Goal: Transaction & Acquisition: Subscribe to service/newsletter

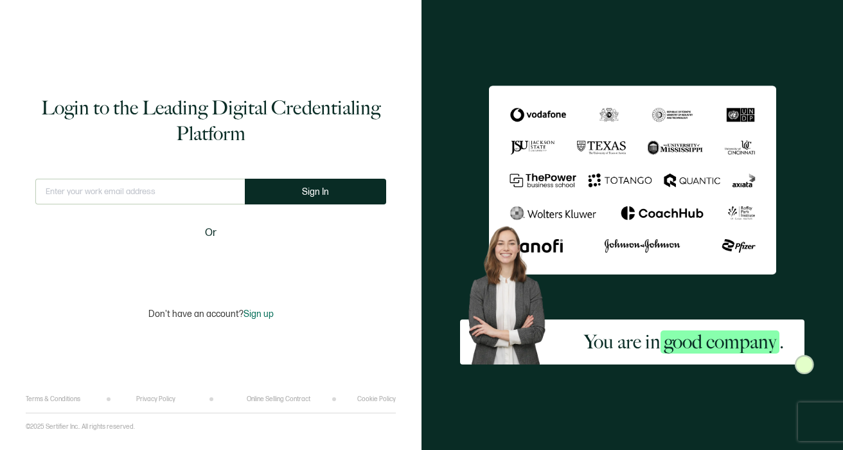
click at [98, 197] on input "text" at bounding box center [139, 192] width 209 height 26
type input "w"
type input "[EMAIL_ADDRESS][DOMAIN_NAME]"
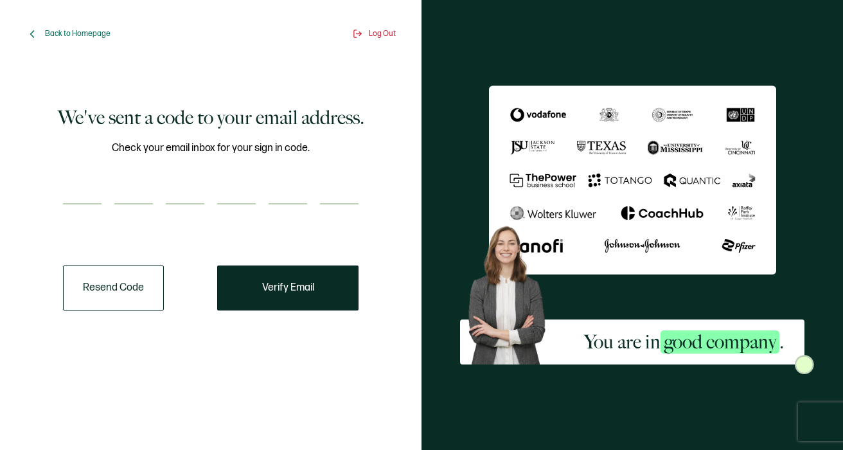
click at [84, 184] on input "number" at bounding box center [82, 192] width 39 height 26
paste input "8"
type input "8"
type input "9"
type input "0"
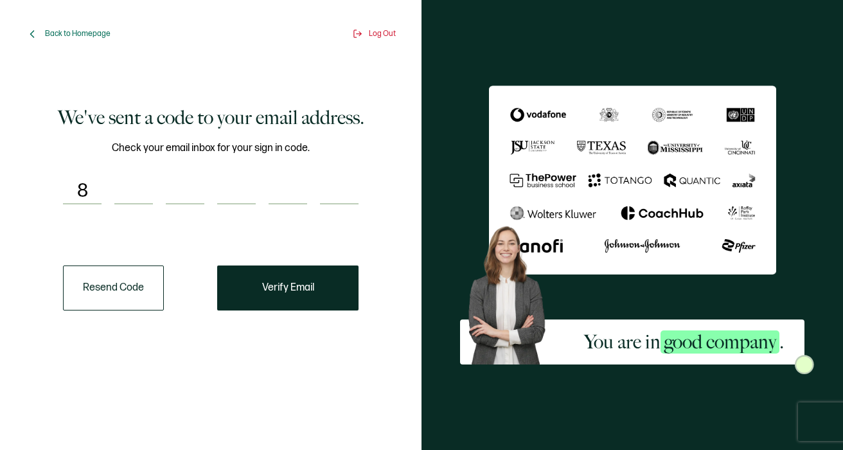
type input "4"
type input "7"
type input "0"
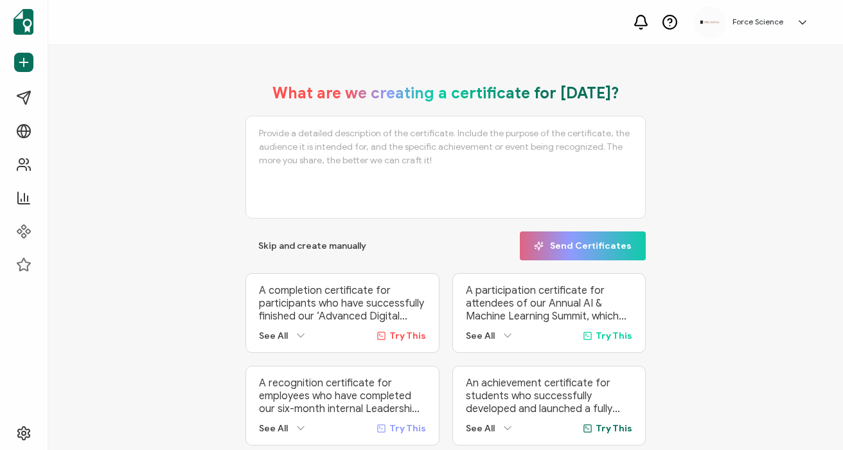
click at [307, 295] on p "A completion certificate for participants who have successfully finished our ‘A…" at bounding box center [342, 303] width 166 height 39
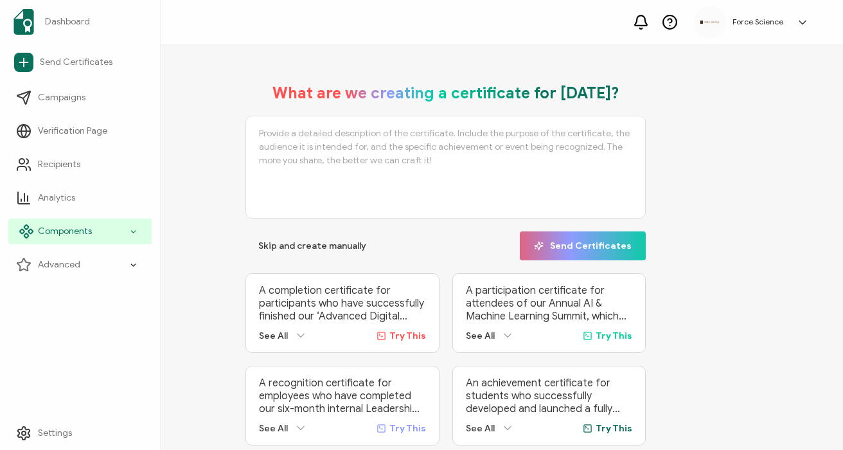
click at [74, 235] on span "Components" at bounding box center [65, 231] width 54 height 13
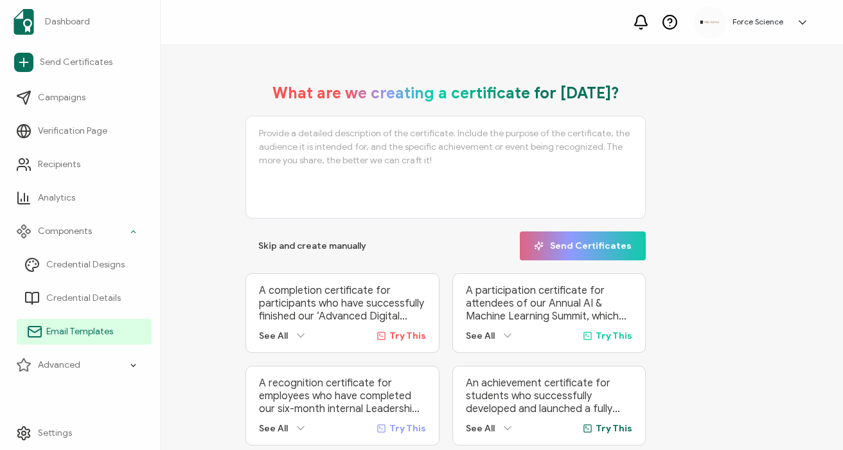
click at [75, 324] on link "Email Templates" at bounding box center [84, 332] width 135 height 26
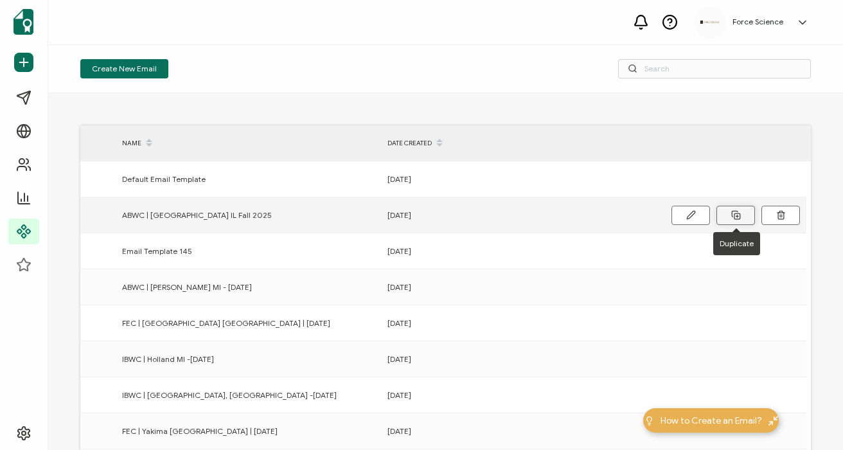
click at [740, 214] on rect at bounding box center [737, 216] width 6 height 6
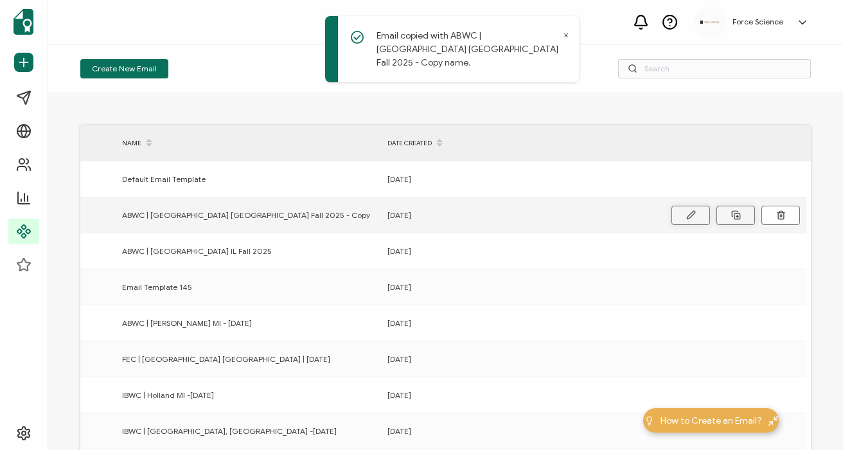
click at [688, 215] on icon at bounding box center [691, 215] width 10 height 10
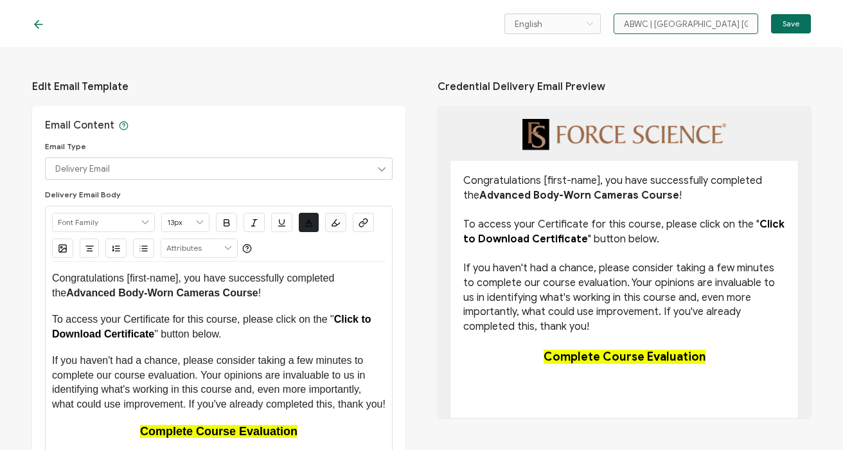
click at [672, 27] on input "ABWC | [GEOGRAPHIC_DATA] [GEOGRAPHIC_DATA] Fall 2025 - Copy" at bounding box center [686, 23] width 145 height 21
paste input "[GEOGRAPHIC_DATA]"
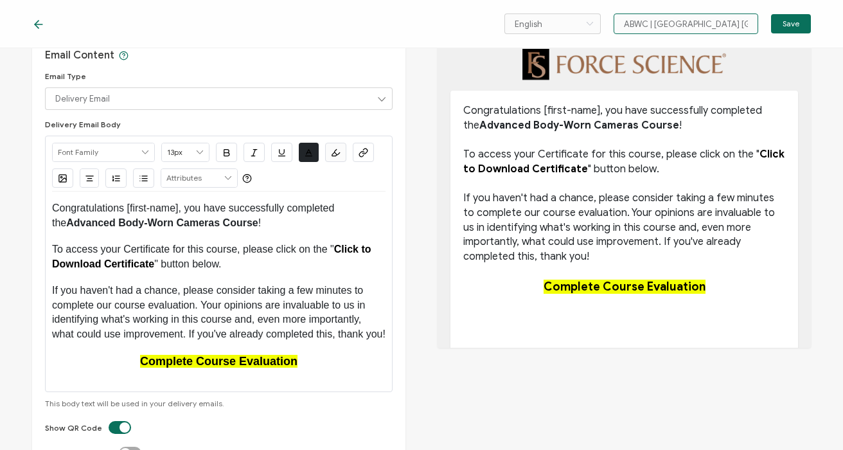
scroll to position [71, 0]
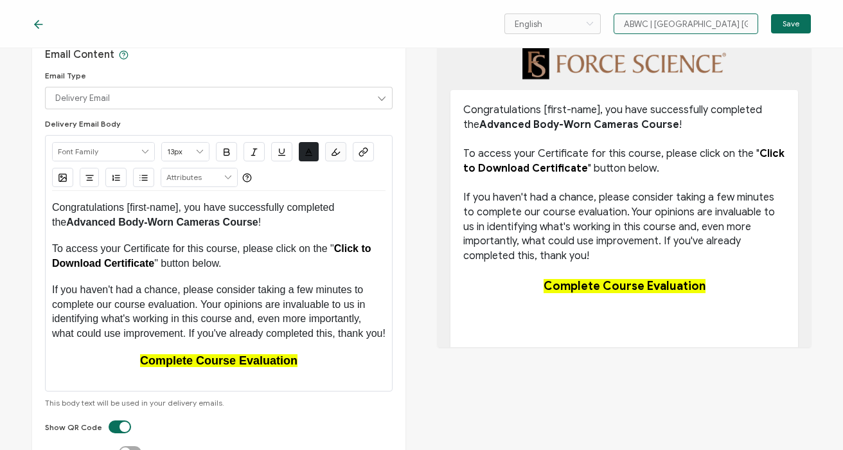
type input "ABWC | [GEOGRAPHIC_DATA] [GEOGRAPHIC_DATA] 2025"
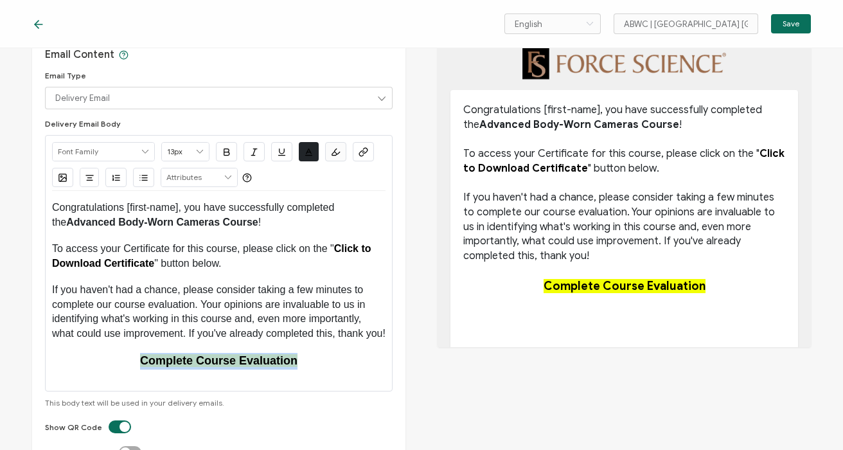
drag, startPoint x: 326, startPoint y: 381, endPoint x: 114, endPoint y: 377, distance: 211.5
click at [114, 369] on p "Complete Course Evaluation" at bounding box center [219, 361] width 334 height 17
click at [359, 154] on icon "button" at bounding box center [361, 152] width 4 height 5
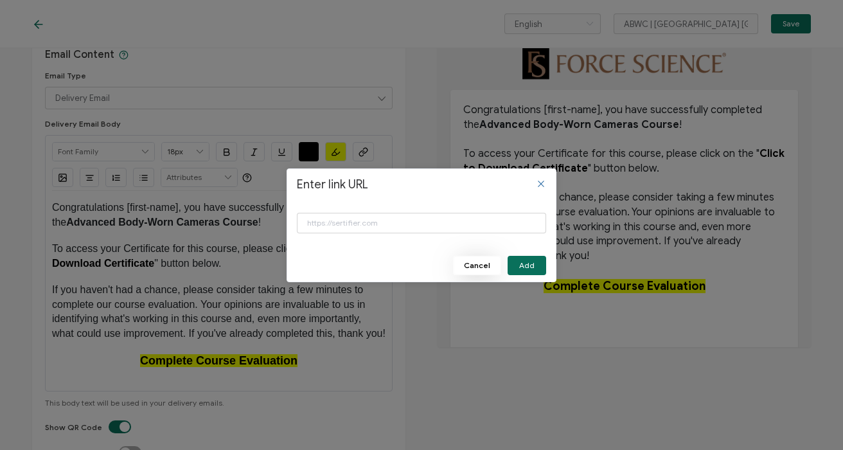
click at [472, 263] on span "Cancel" at bounding box center [477, 266] width 26 height 8
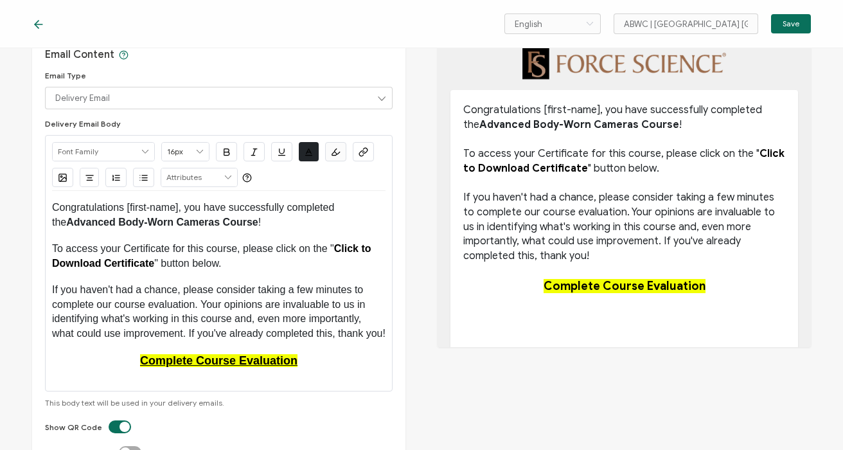
click at [224, 367] on strong "Complete Course Evaluation" at bounding box center [218, 360] width 157 height 13
type input "18px"
click at [224, 367] on strong "Complete Course Evaluation" at bounding box center [218, 360] width 157 height 13
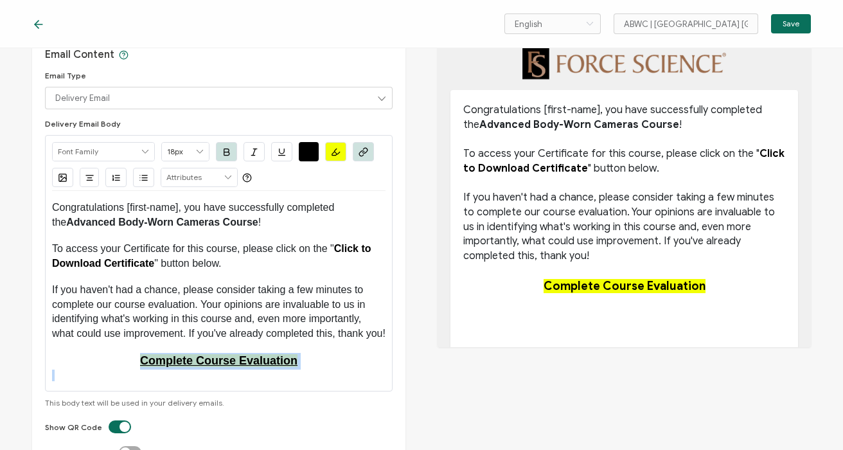
click at [224, 367] on strong "Complete Course Evaluation" at bounding box center [218, 360] width 157 height 13
click at [367, 154] on icon "button" at bounding box center [364, 152] width 10 height 10
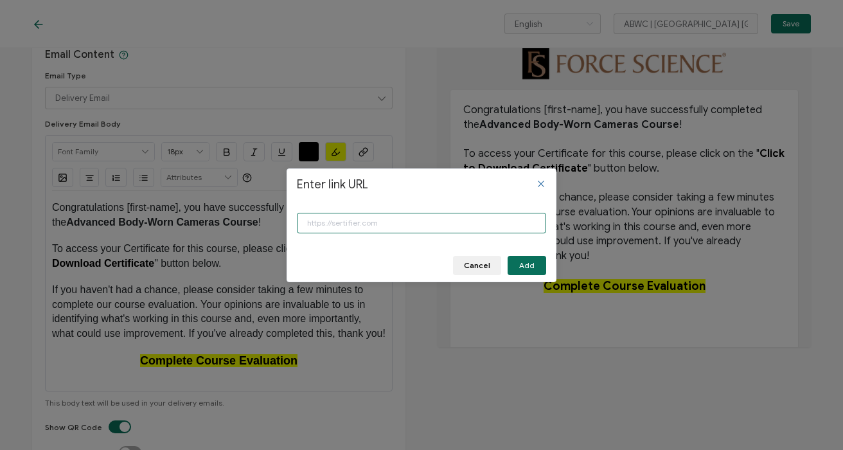
paste input "[URL][DOMAIN_NAME]"
type input "[URL][DOMAIN_NAME]"
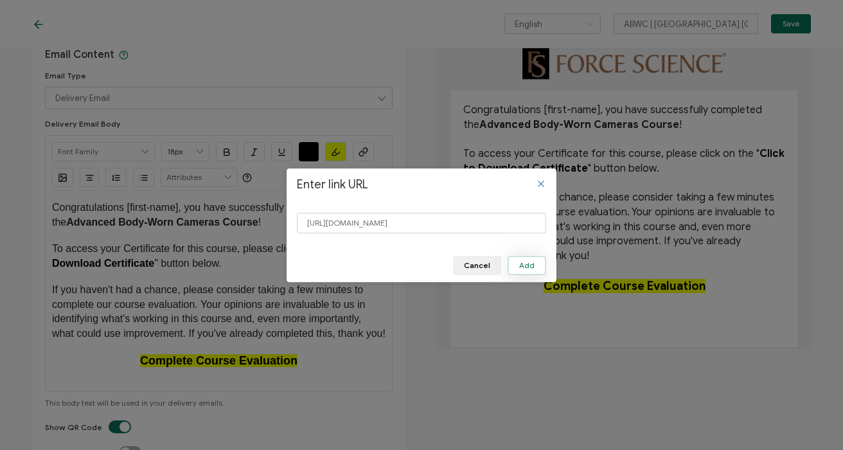
click at [522, 267] on span "Add" at bounding box center [526, 266] width 15 height 8
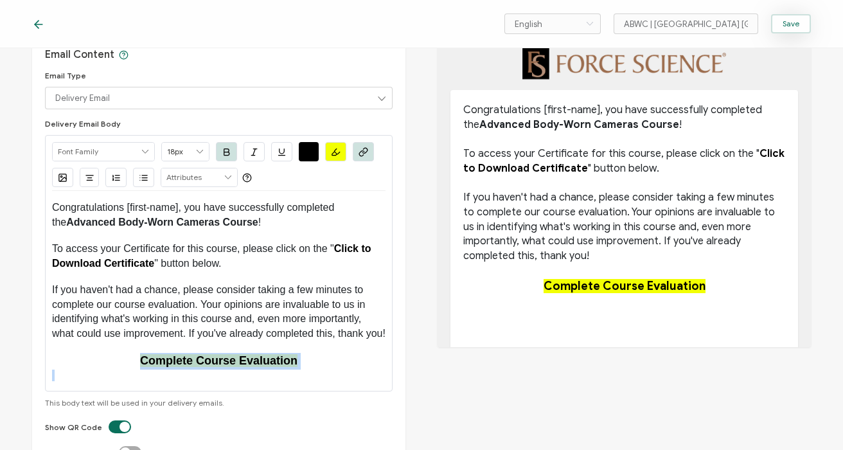
click at [795, 30] on button "Save" at bounding box center [791, 23] width 40 height 19
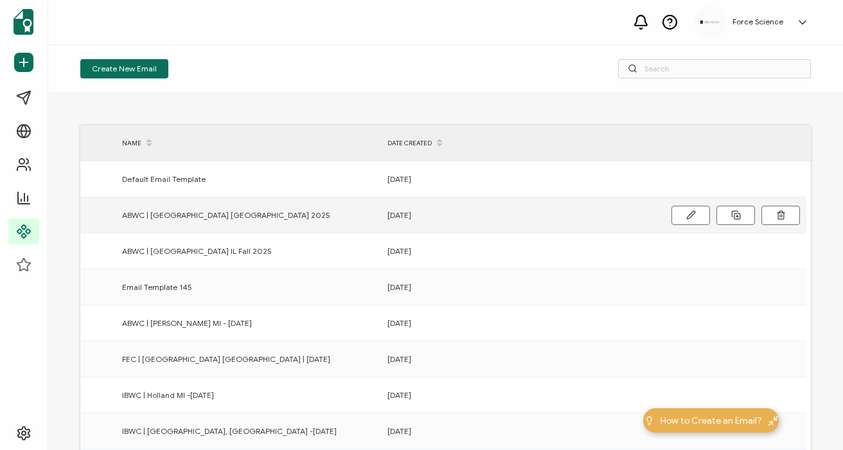
click at [164, 218] on span "ABWC | [GEOGRAPHIC_DATA] [GEOGRAPHIC_DATA] 2025" at bounding box center [226, 215] width 208 height 15
click at [153, 218] on span "ABWC | [GEOGRAPHIC_DATA] [GEOGRAPHIC_DATA] 2025" at bounding box center [226, 215] width 208 height 15
click at [693, 220] on button at bounding box center [691, 215] width 39 height 19
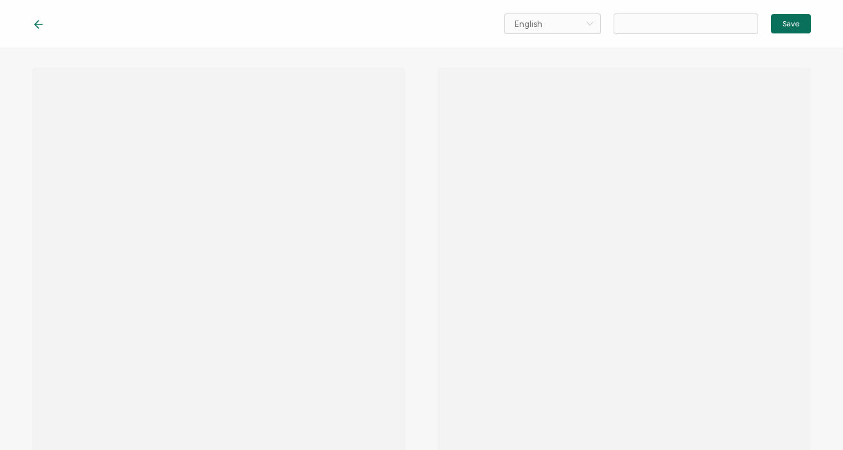
type input "ABWC | [GEOGRAPHIC_DATA] [GEOGRAPHIC_DATA] 2025"
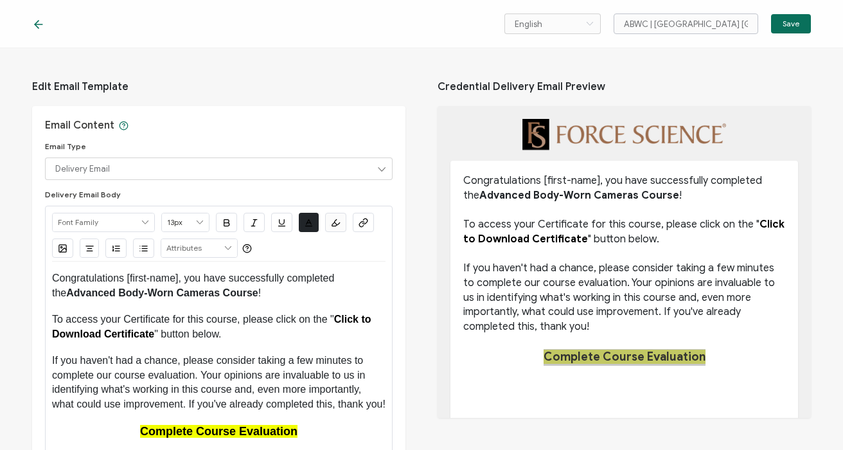
drag, startPoint x: 578, startPoint y: 357, endPoint x: 631, endPoint y: 17, distance: 344.0
click at [0, 0] on div "English Bahasa indonesia Deutsch English Español Français Italiano Magyar Portu…" at bounding box center [421, 225] width 843 height 450
click at [39, 25] on icon at bounding box center [38, 24] width 13 height 13
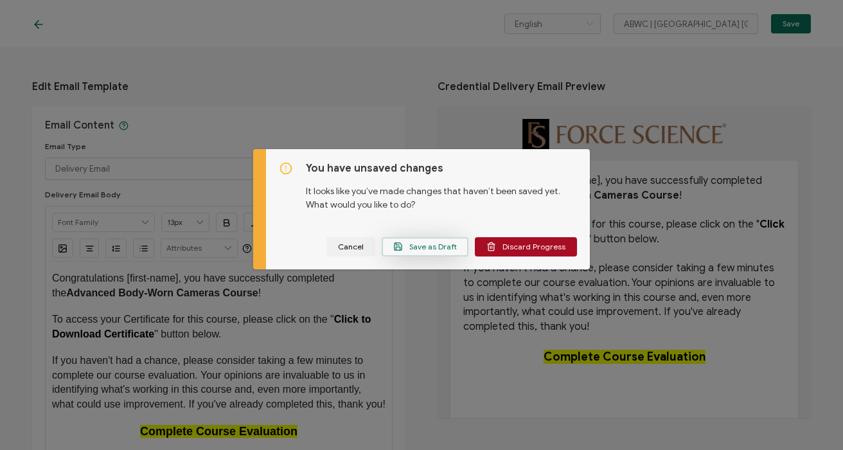
click at [432, 248] on span "Save as Draft" at bounding box center [425, 247] width 64 height 10
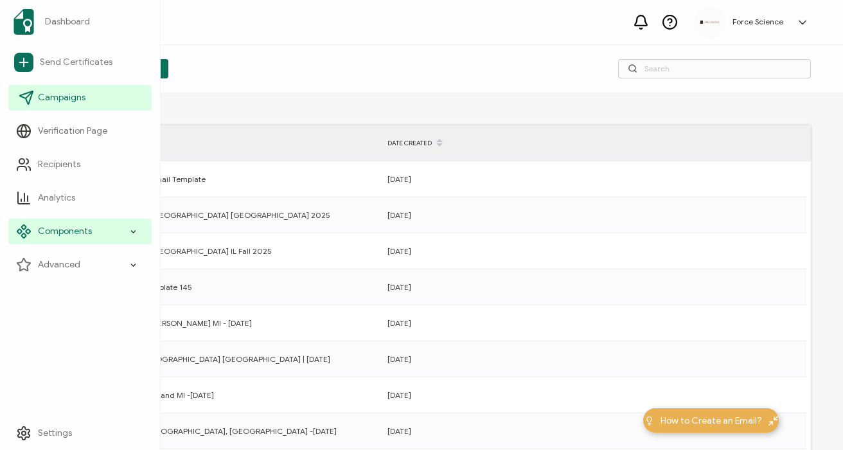
click at [75, 100] on span "Campaigns" at bounding box center [62, 97] width 48 height 13
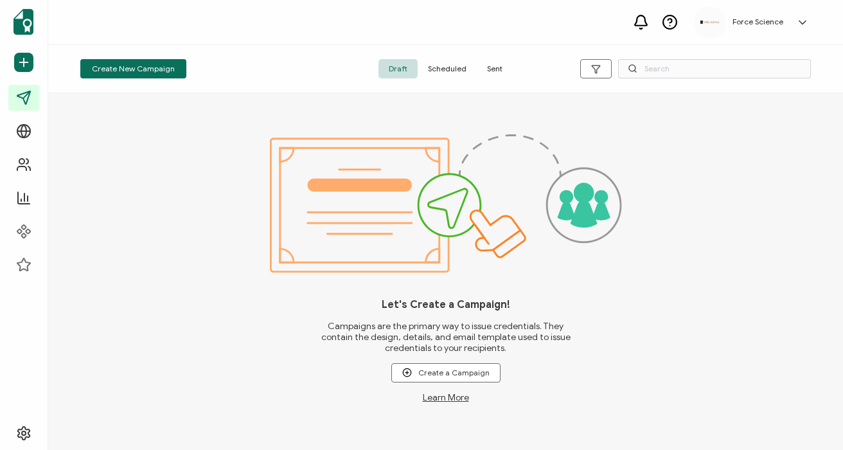
click at [499, 66] on span "Sent" at bounding box center [495, 68] width 36 height 19
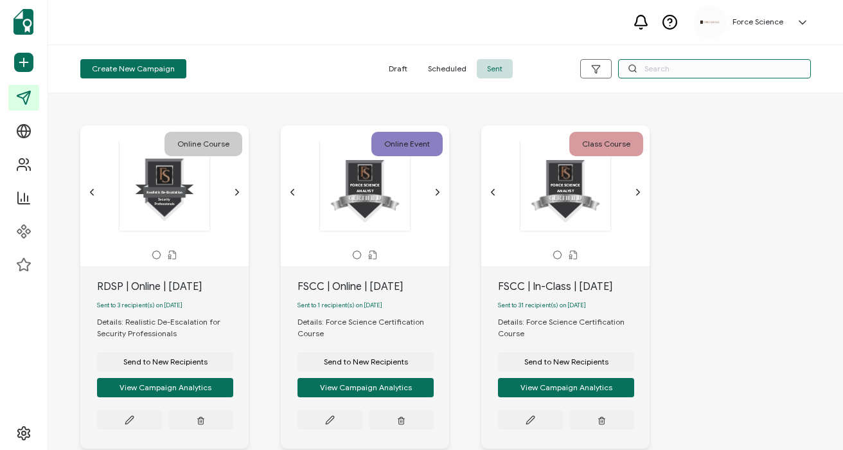
click at [679, 70] on input "text" at bounding box center [714, 68] width 193 height 19
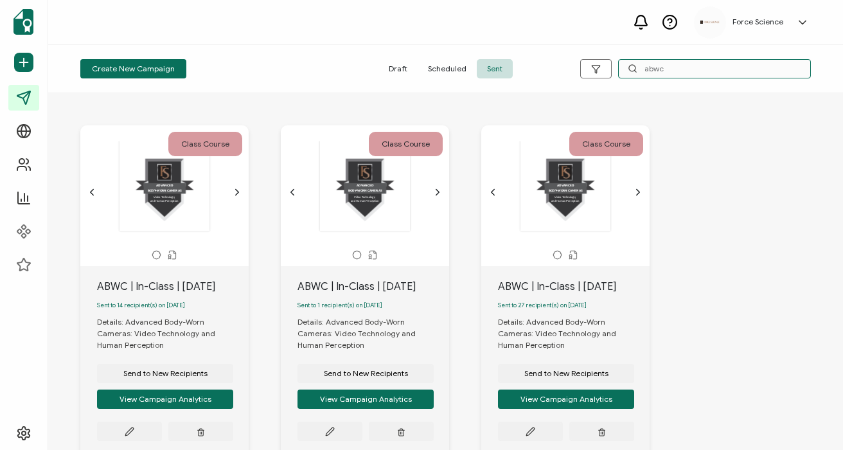
type input "abwc"
click at [181, 286] on div "ABWC | In-Class | [DATE]" at bounding box center [173, 286] width 152 height 15
copy div "ABWC | In-Class | [DATE]"
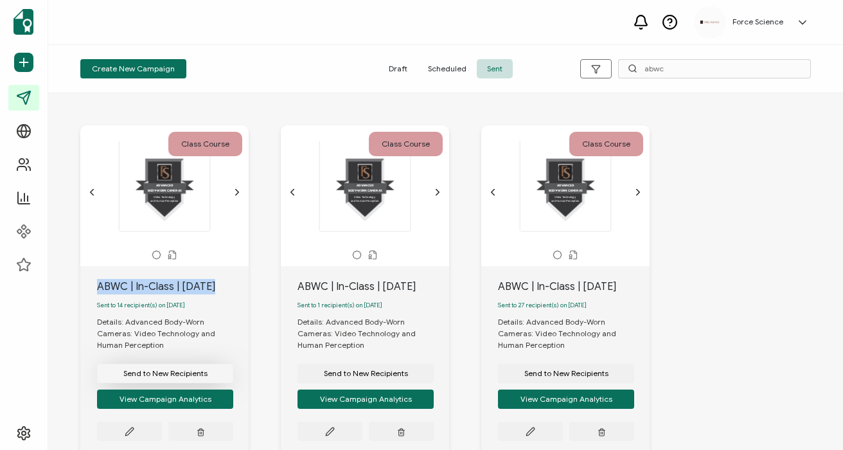
click at [193, 375] on span "Send to New Recipients" at bounding box center [165, 373] width 84 height 8
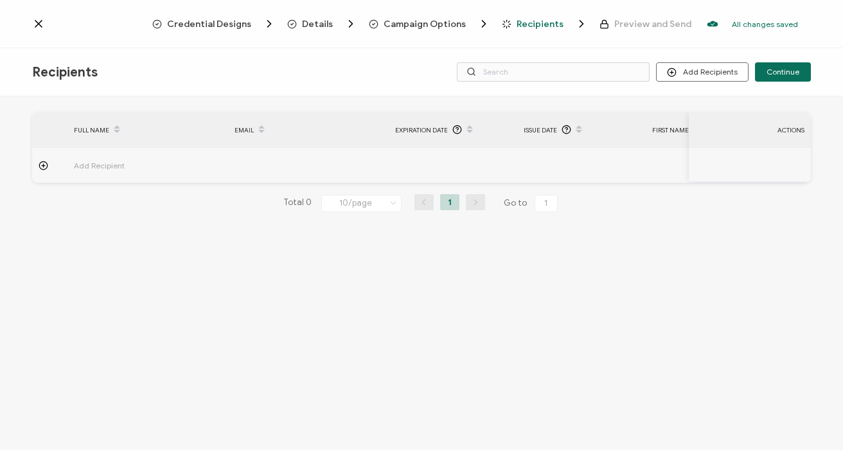
click at [428, 24] on span "Campaign Options" at bounding box center [425, 24] width 82 height 10
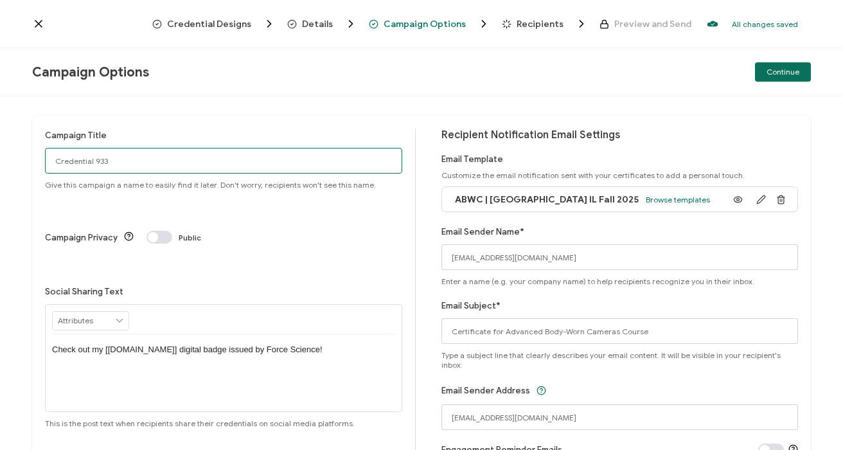
click at [122, 164] on input "Credential 933" at bounding box center [223, 161] width 357 height 26
paste input "ABWC | In-Class | Oct"
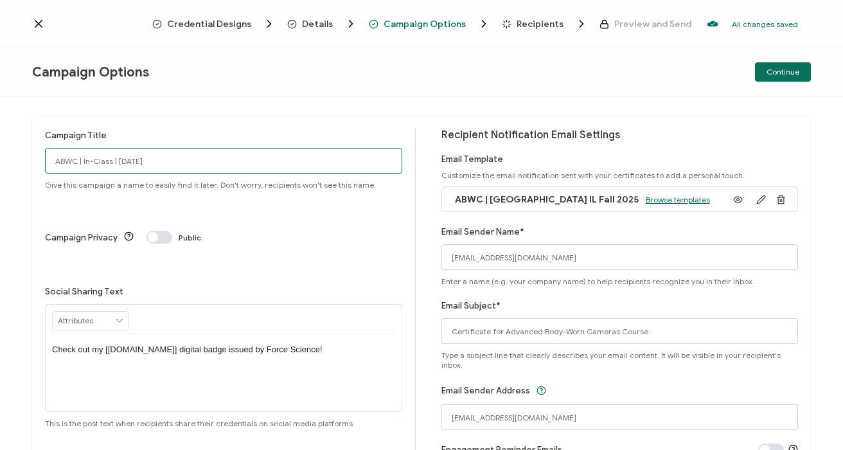
type input "ABWC | In-Class | [DATE]"
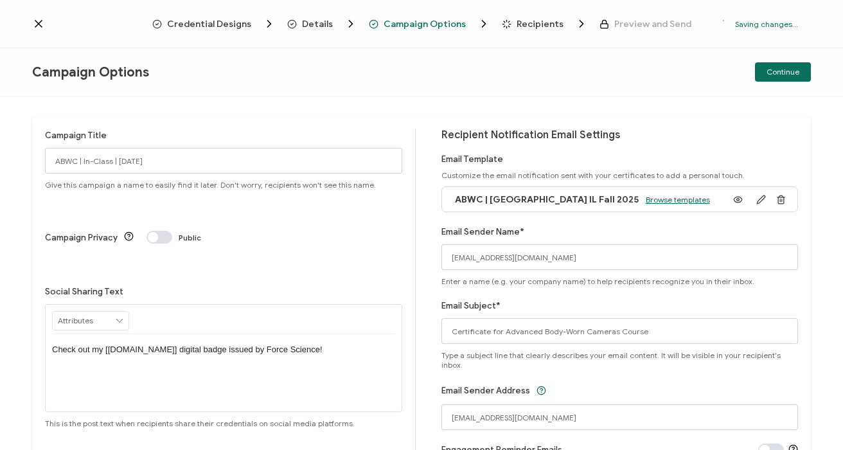
click at [646, 195] on span "Browse templates" at bounding box center [678, 200] width 64 height 10
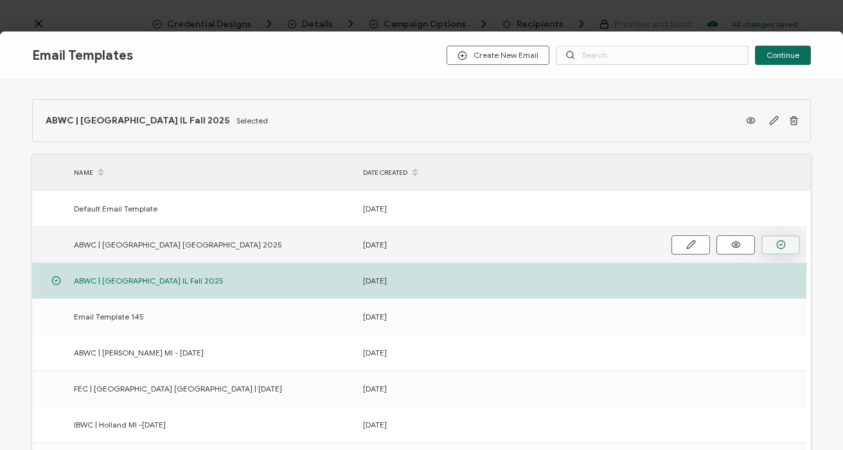
click at [782, 245] on icon "button" at bounding box center [781, 245] width 10 height 10
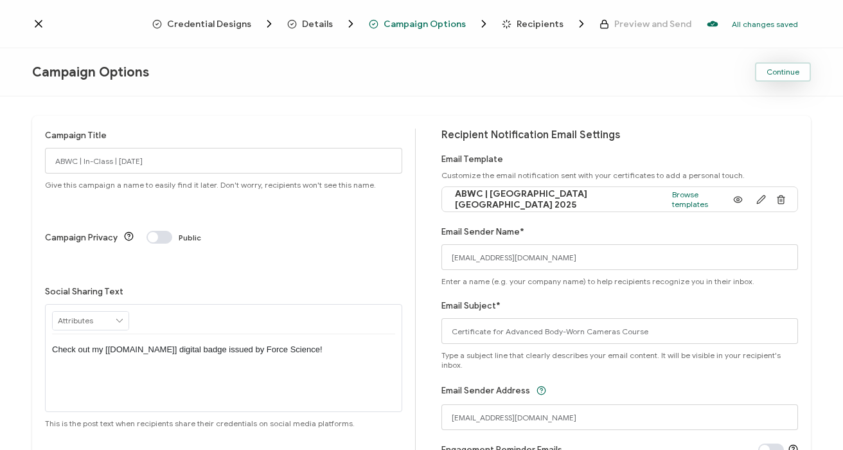
click at [774, 66] on button "Continue" at bounding box center [783, 71] width 56 height 19
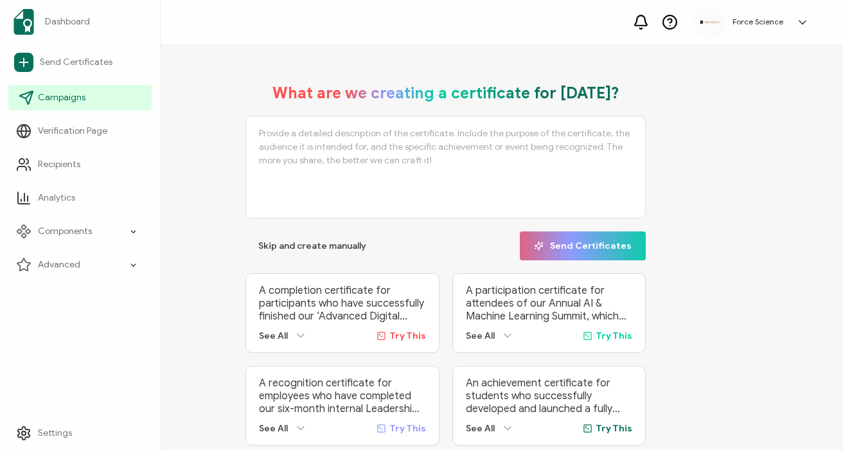
click at [46, 100] on span "Campaigns" at bounding box center [62, 97] width 48 height 13
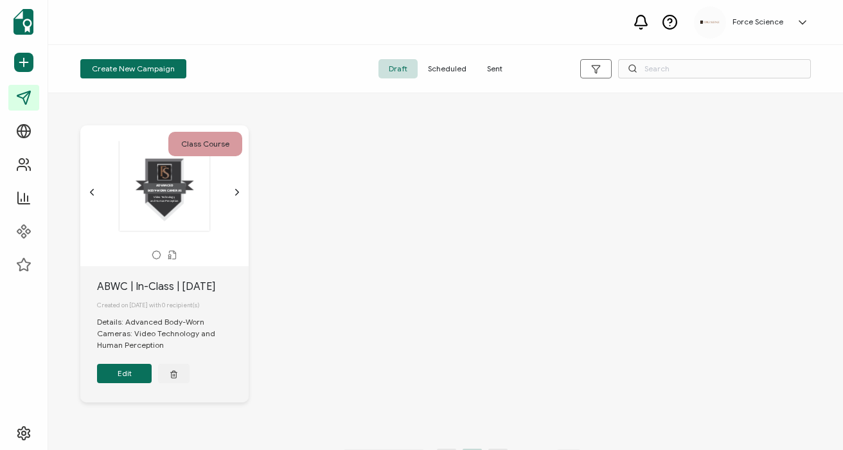
click at [130, 379] on button "Edit" at bounding box center [124, 373] width 55 height 19
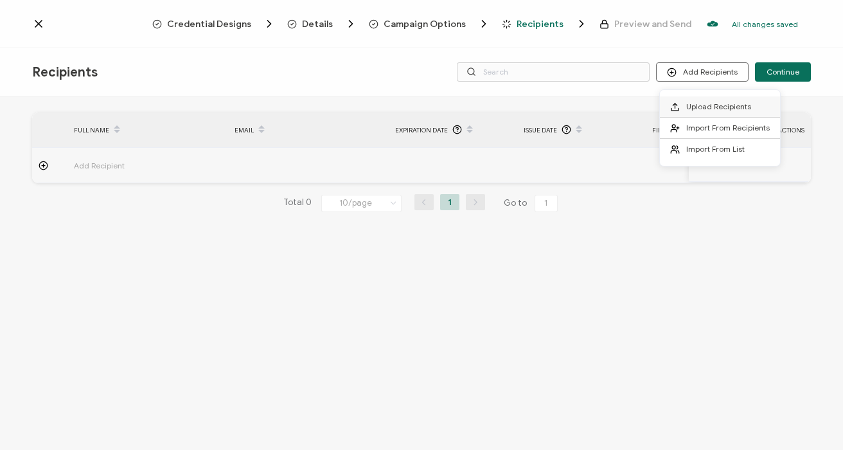
click at [709, 104] on span "Upload Recipients" at bounding box center [718, 107] width 65 height 10
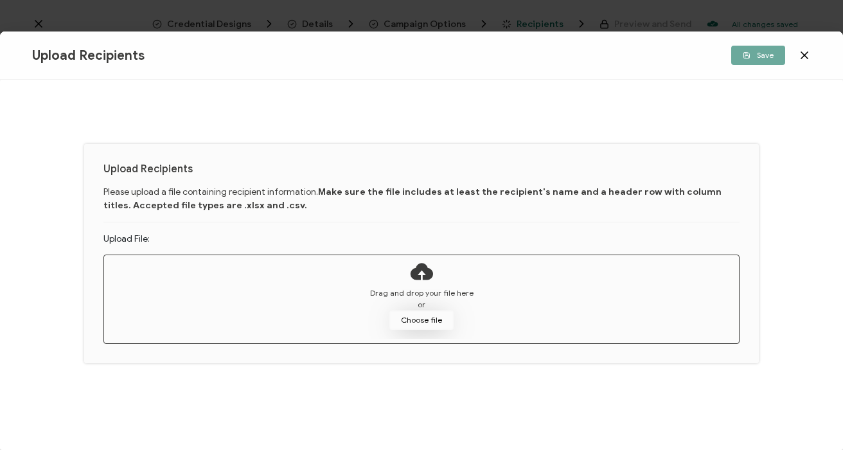
click at [437, 321] on button "Choose file" at bounding box center [421, 319] width 64 height 19
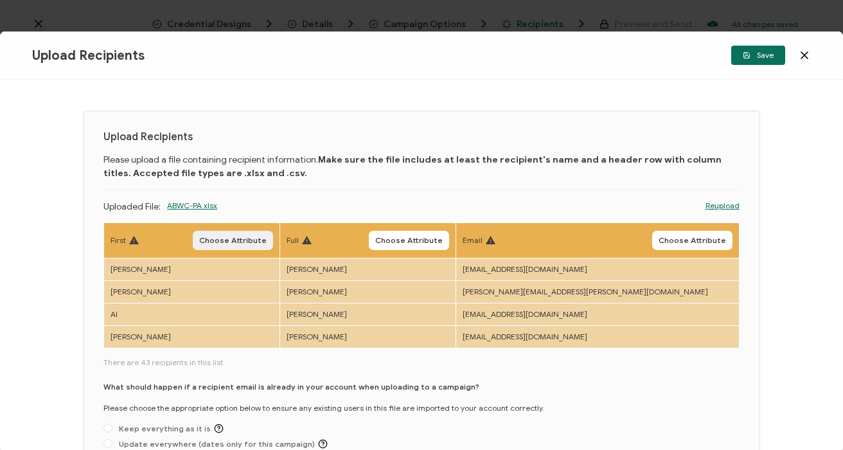
click at [267, 243] on span "Choose Attribute" at bounding box center [232, 240] width 67 height 8
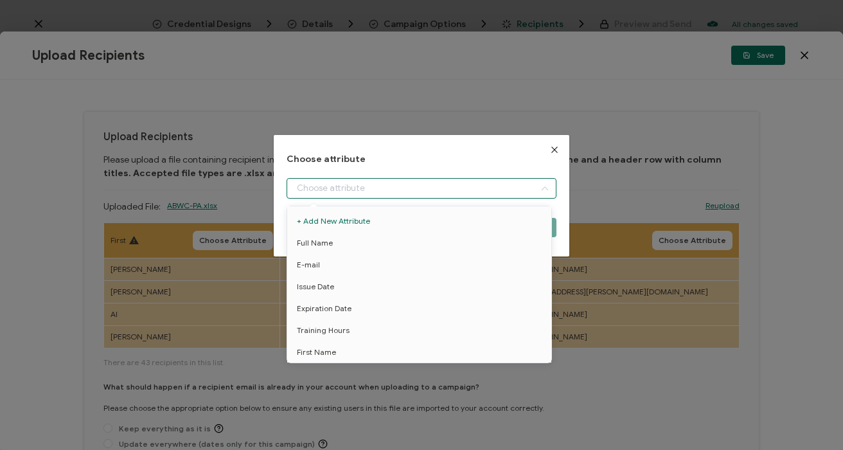
click at [337, 186] on input "dialog" at bounding box center [421, 188] width 269 height 21
click at [339, 238] on li "Full Name" at bounding box center [421, 243] width 275 height 22
type input "Full Name"
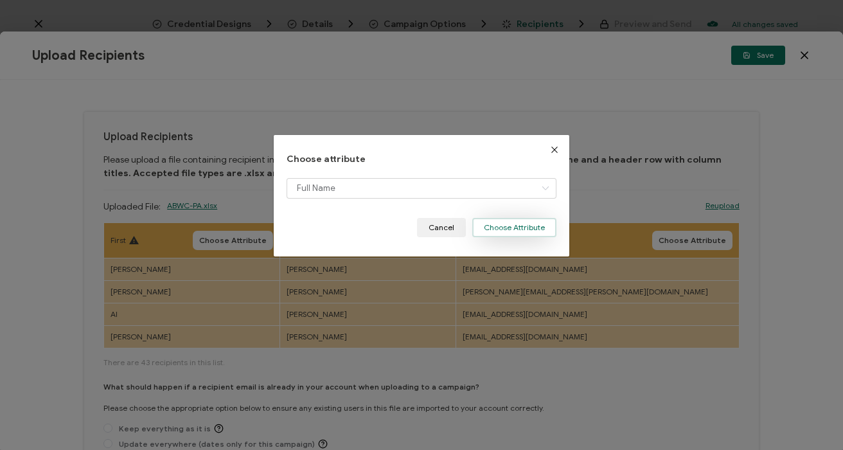
click at [497, 226] on button "Choose Attribute" at bounding box center [514, 227] width 84 height 19
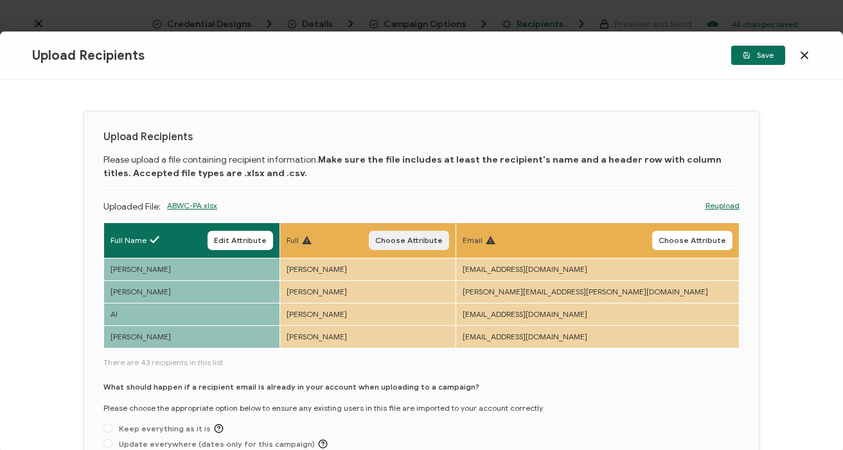
click at [449, 247] on button "Choose Attribute" at bounding box center [409, 240] width 80 height 19
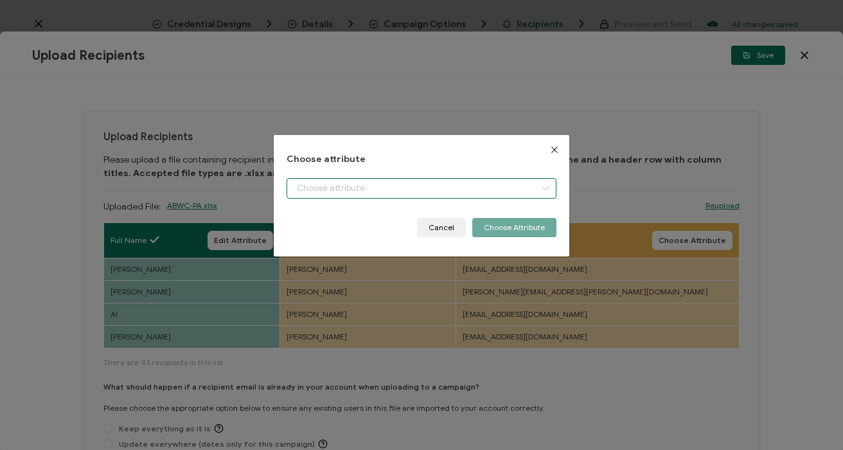
click at [313, 191] on input "dialog" at bounding box center [421, 188] width 269 height 21
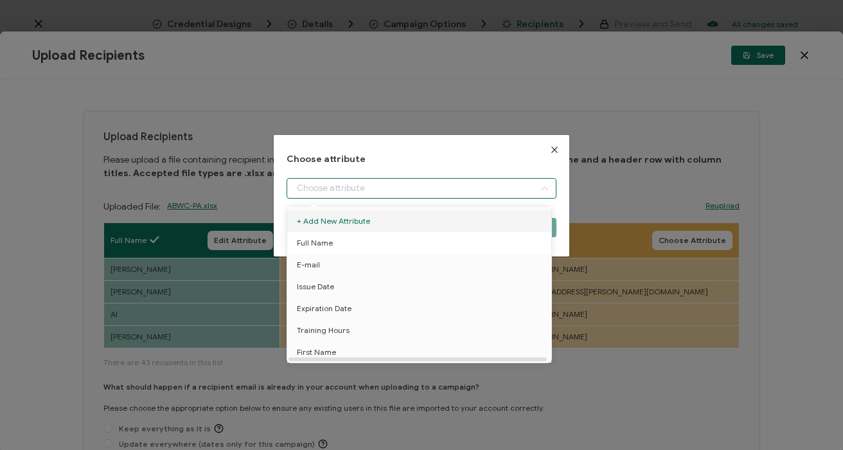
click at [332, 240] on li "Full Name" at bounding box center [421, 243] width 275 height 22
click at [426, 92] on div "Choose attribute Cancel Choose Attribute" at bounding box center [421, 225] width 843 height 450
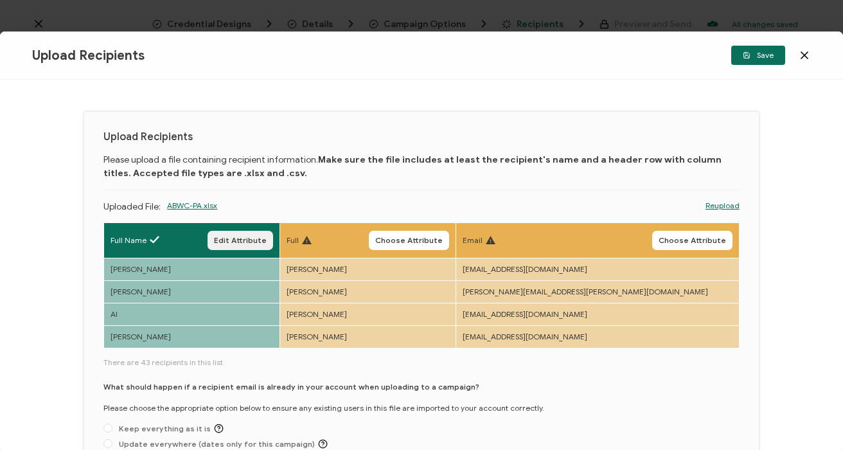
click at [271, 233] on button "Edit Attribute" at bounding box center [241, 240] width 66 height 19
type input "Full Name"
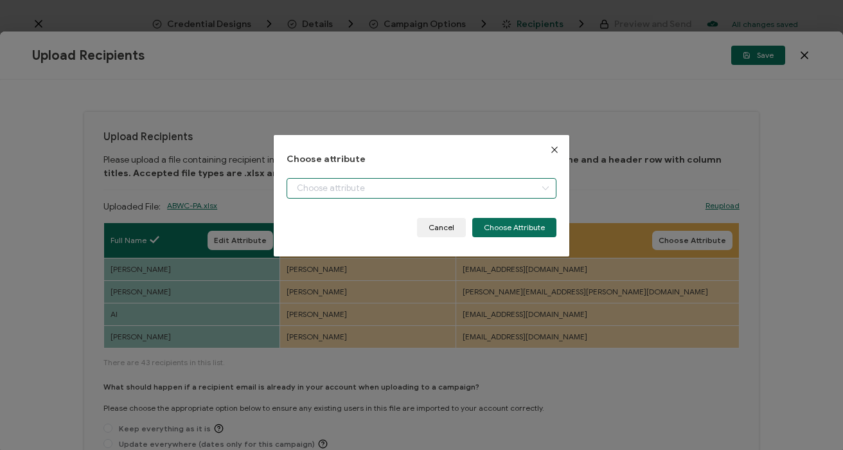
click at [312, 189] on input "dialog" at bounding box center [421, 188] width 269 height 21
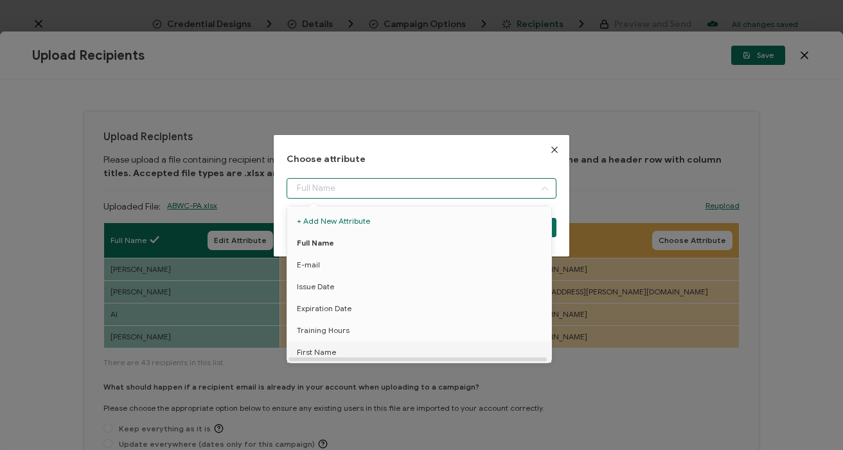
click at [330, 348] on span "First Name" at bounding box center [316, 352] width 39 height 22
type input "First Name"
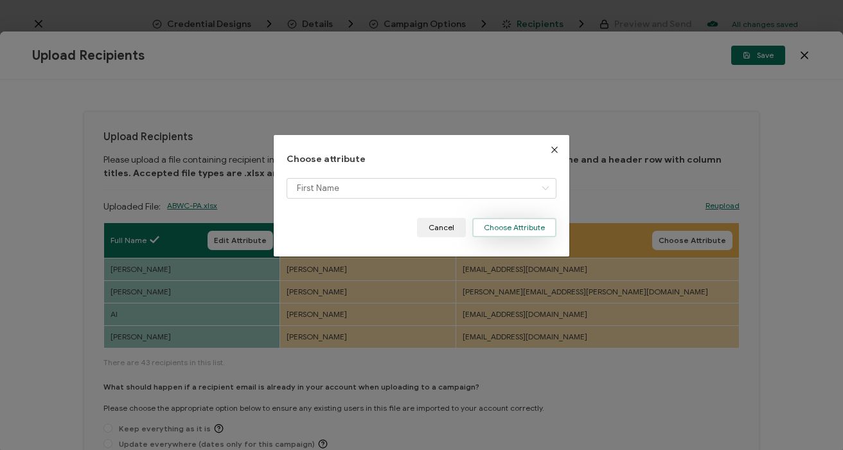
click at [512, 230] on button "Choose Attribute" at bounding box center [514, 227] width 84 height 19
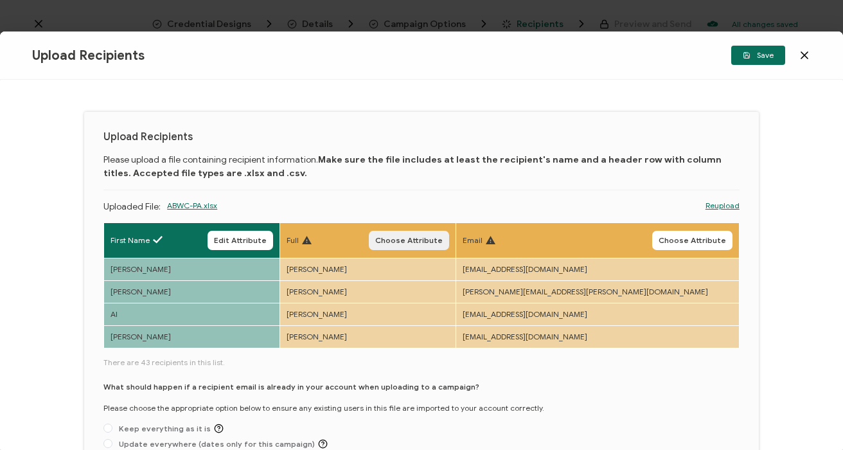
click at [443, 240] on span "Choose Attribute" at bounding box center [408, 240] width 67 height 8
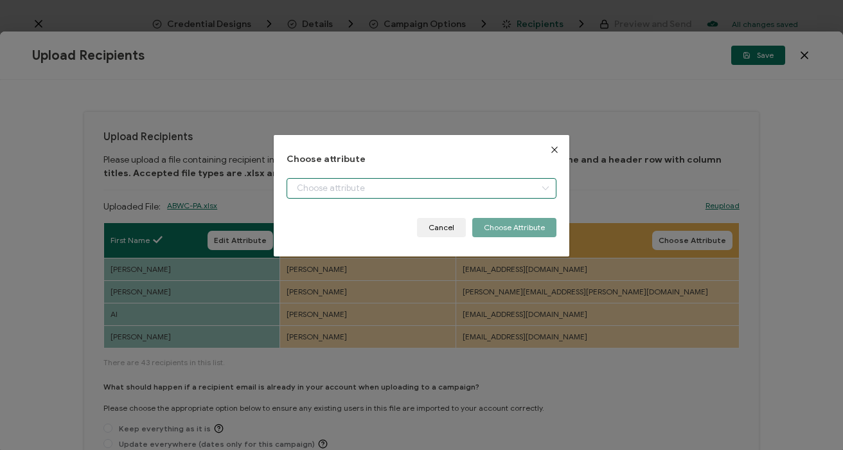
click at [310, 188] on input "dialog" at bounding box center [421, 188] width 269 height 21
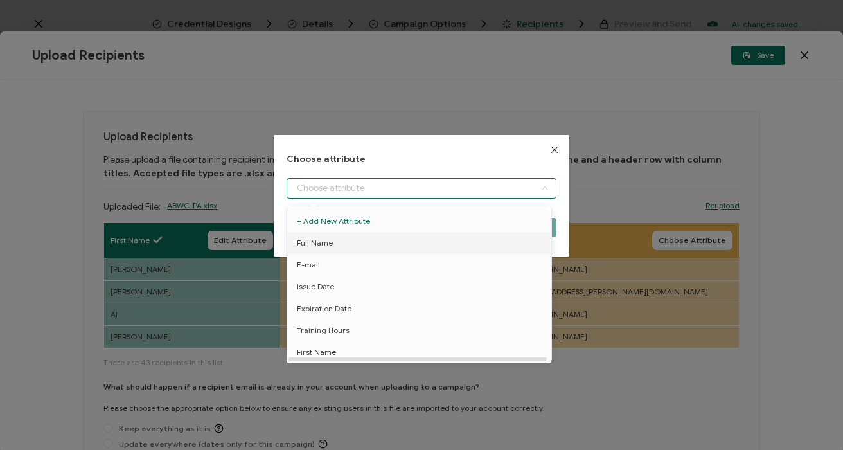
click at [327, 245] on span "Full Name" at bounding box center [315, 243] width 36 height 22
type input "Full Name"
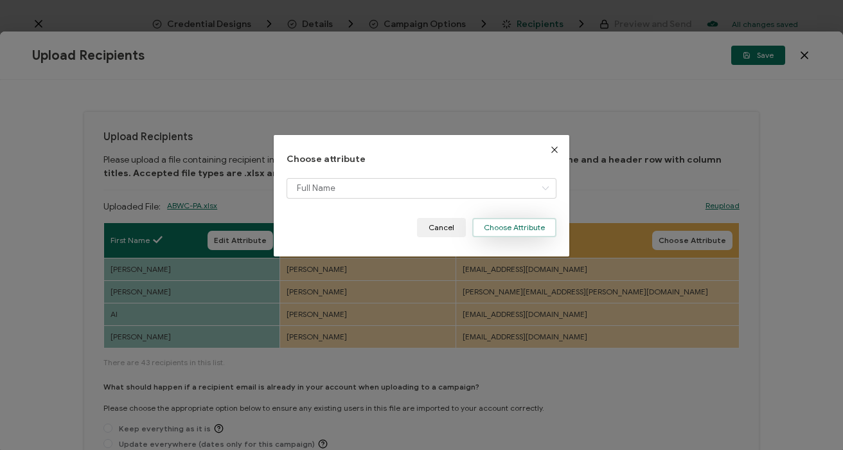
click at [510, 233] on button "Choose Attribute" at bounding box center [514, 227] width 84 height 19
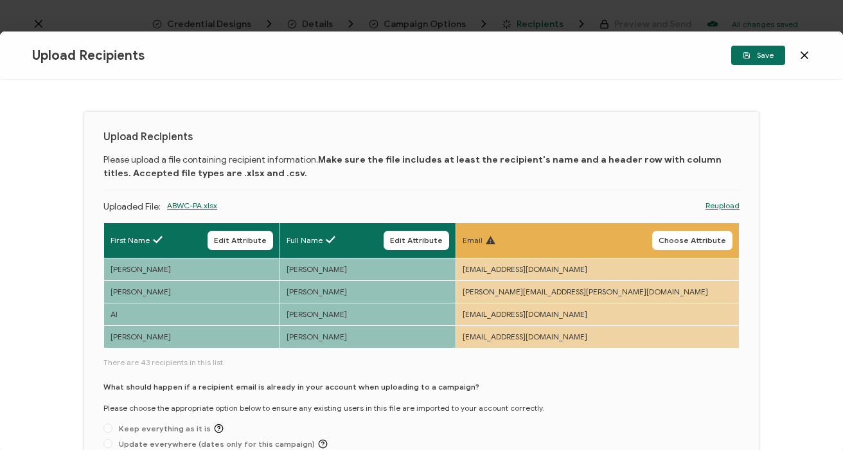
click at [411, 106] on div "Upload Recipients Please upload a file containing recipient information. Make s…" at bounding box center [421, 265] width 843 height 370
click at [691, 244] on span "Choose Attribute" at bounding box center [692, 240] width 67 height 8
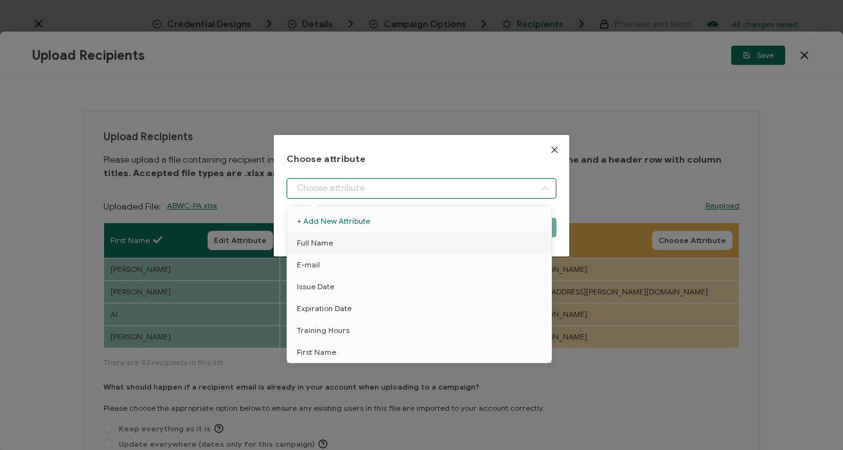
click at [322, 184] on input "dialog" at bounding box center [421, 188] width 269 height 21
click at [363, 131] on div "Choose attribute Cancel Choose Attribute" at bounding box center [421, 225] width 843 height 450
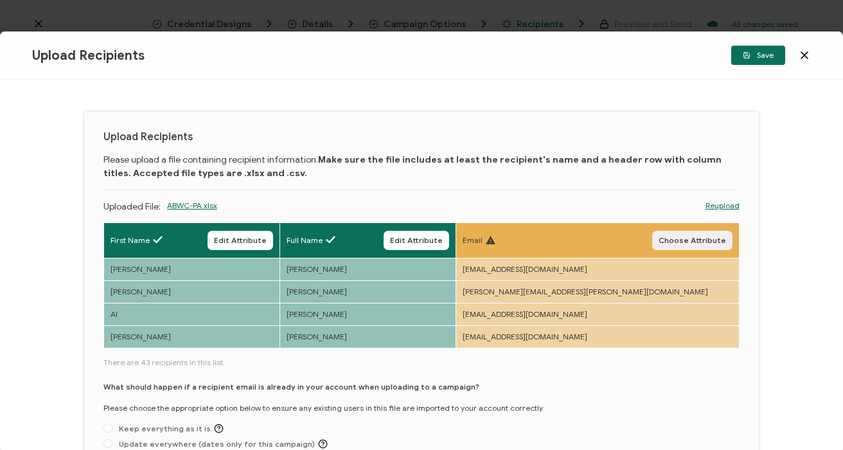
click at [687, 245] on button "Choose Attribute" at bounding box center [692, 240] width 80 height 19
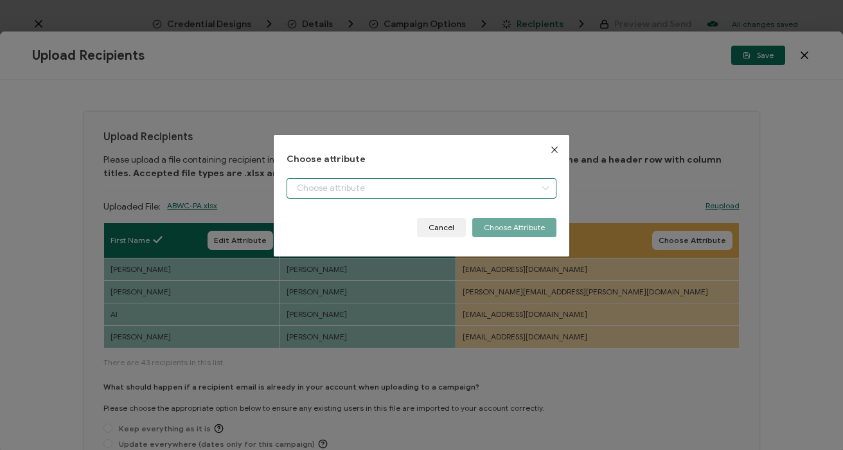
click at [368, 191] on input "dialog" at bounding box center [421, 188] width 269 height 21
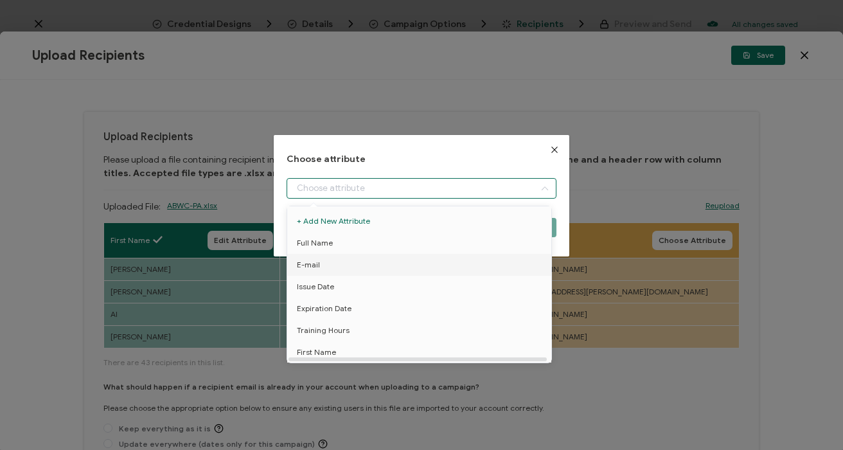
click at [335, 260] on li "E-mail" at bounding box center [421, 265] width 275 height 22
type input "E-mail"
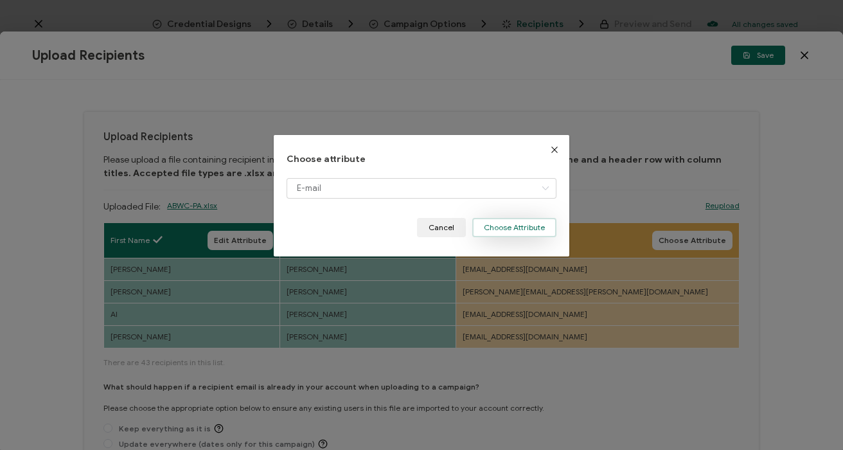
click at [481, 231] on button "Choose Attribute" at bounding box center [514, 227] width 84 height 19
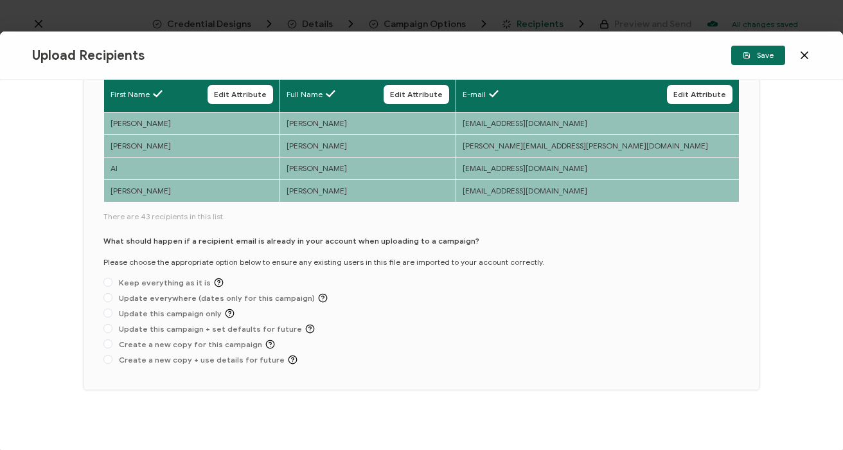
scroll to position [150, 0]
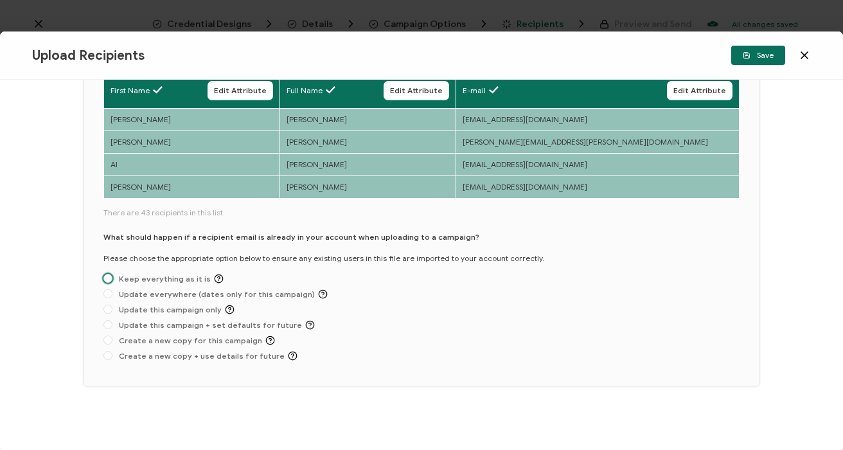
click at [112, 277] on span at bounding box center [107, 279] width 9 height 10
click at [112, 277] on input "Keep everything as it is" at bounding box center [107, 279] width 9 height 10
radio input "true"
click at [771, 62] on button "Save" at bounding box center [758, 55] width 54 height 19
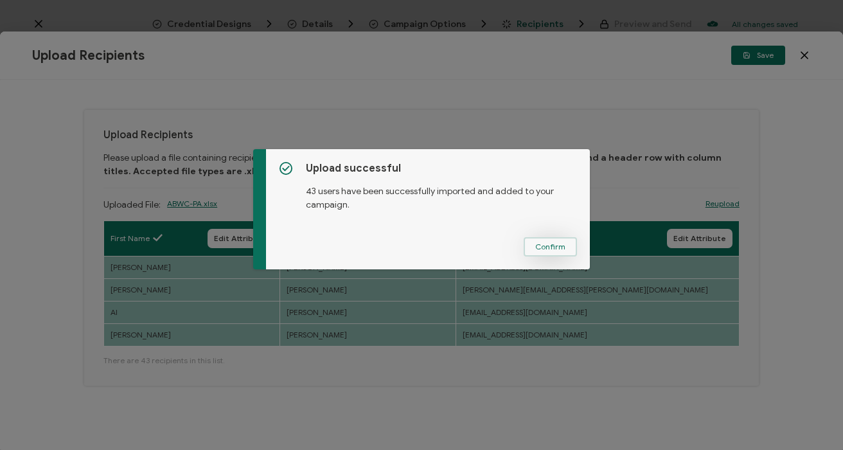
click at [538, 253] on button "Confirm" at bounding box center [550, 246] width 53 height 19
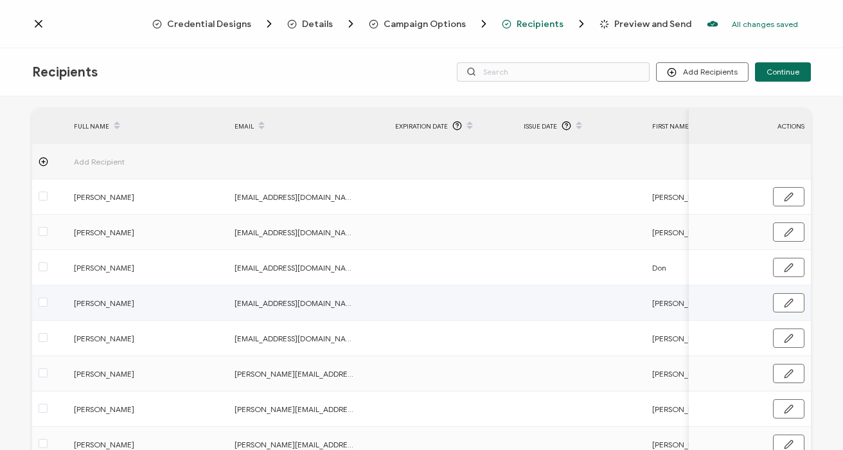
scroll to position [188, 0]
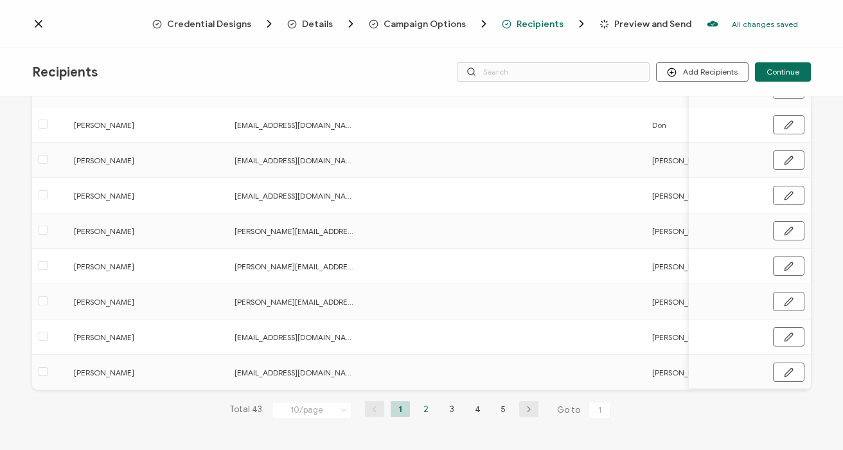
click at [421, 406] on li "2" at bounding box center [425, 409] width 19 height 16
click at [449, 412] on li "3" at bounding box center [451, 409] width 19 height 16
click at [476, 413] on li "4" at bounding box center [477, 409] width 19 height 16
click at [501, 413] on li "5" at bounding box center [503, 409] width 19 height 16
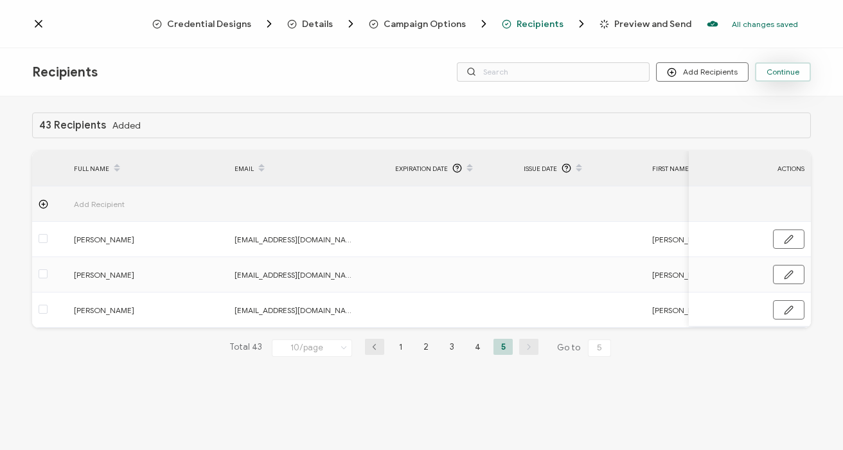
click at [791, 71] on span "Continue" at bounding box center [783, 72] width 33 height 8
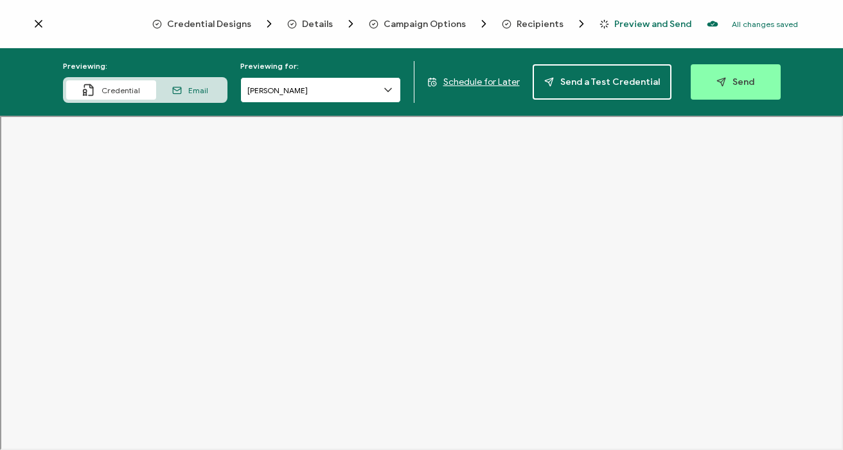
click at [353, 96] on input "Robert McCarron" at bounding box center [320, 90] width 161 height 26
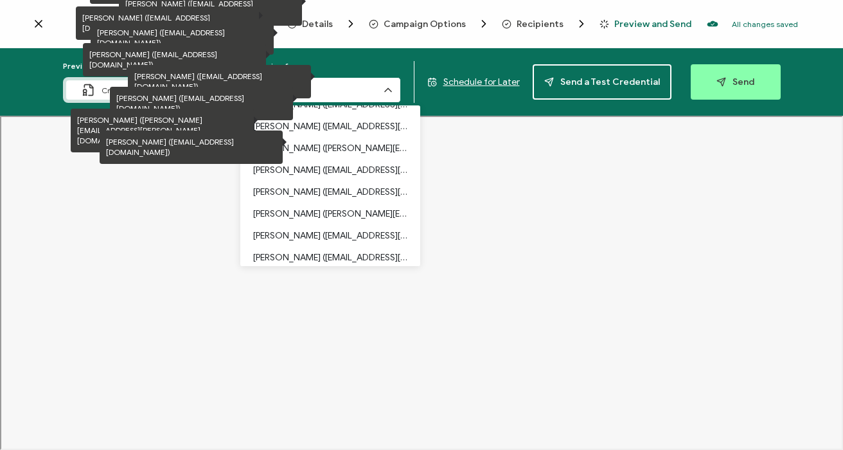
scroll to position [399, 0]
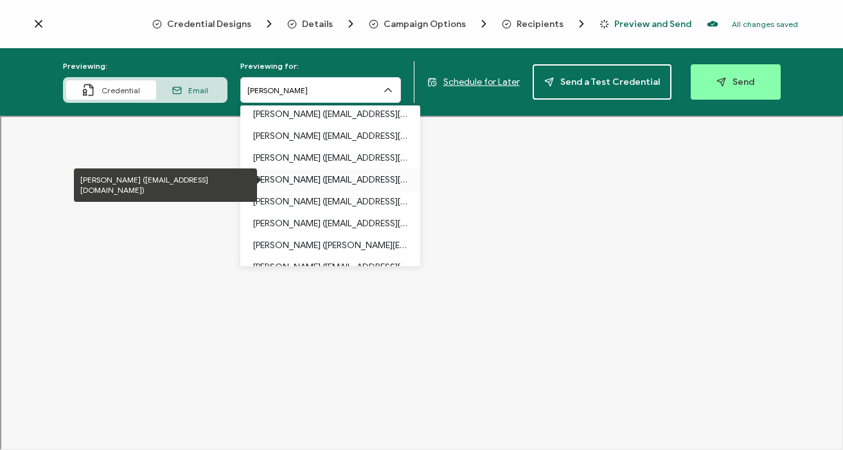
click at [292, 181] on p "Dorothea Leftwich (dea_leftwich@yahoo.com)" at bounding box center [330, 180] width 154 height 22
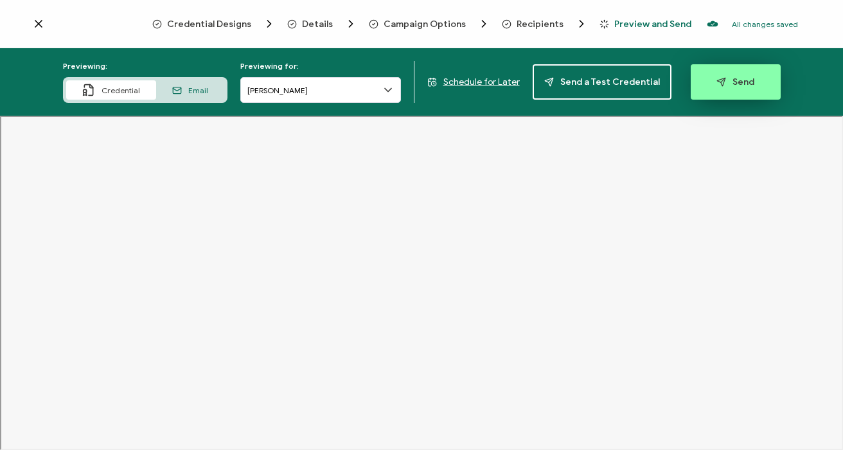
click at [738, 87] on span "Send" at bounding box center [736, 82] width 38 height 10
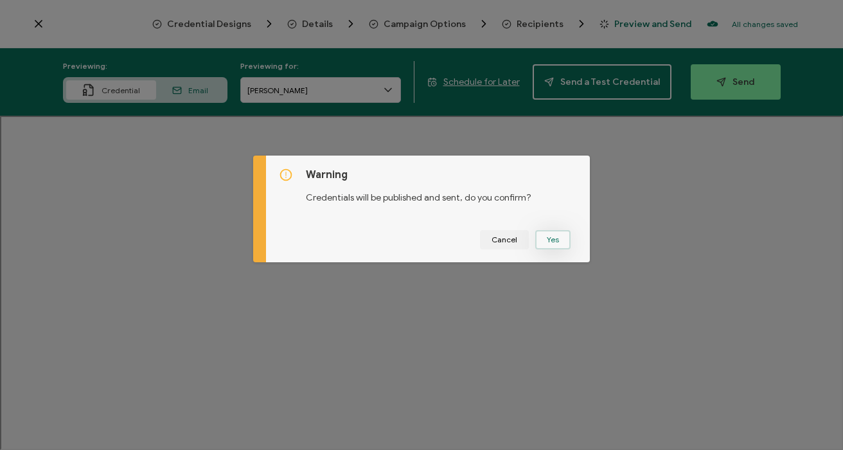
click at [551, 241] on button "Yes" at bounding box center [552, 239] width 35 height 19
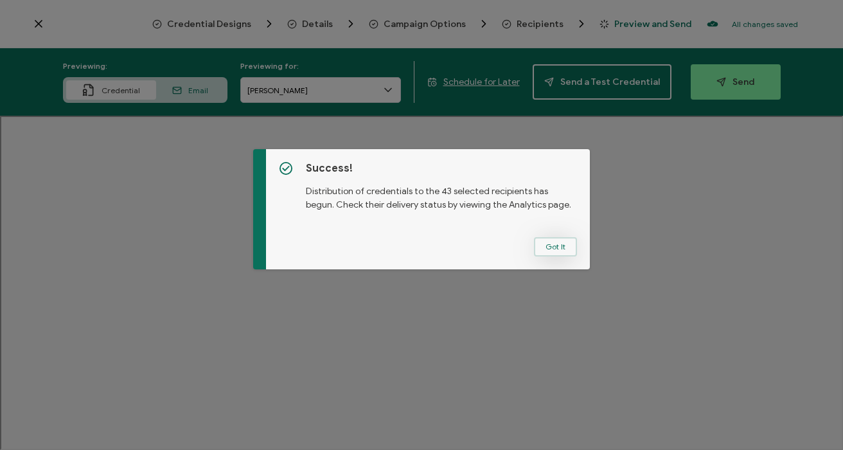
click at [555, 248] on button "Got It" at bounding box center [555, 246] width 43 height 19
